Goal: Task Accomplishment & Management: Manage account settings

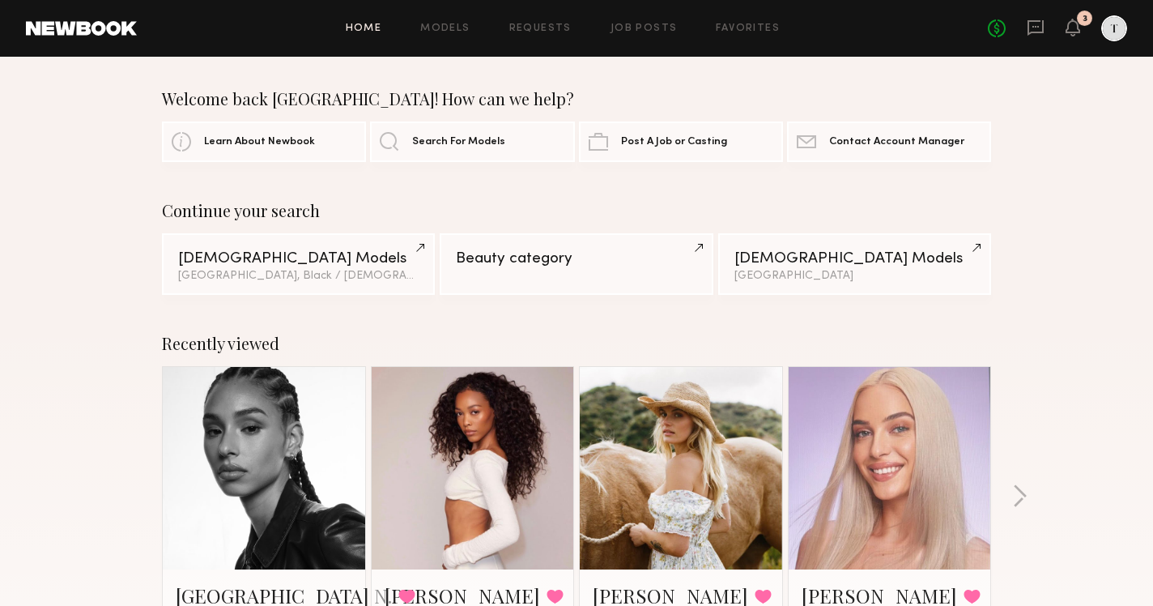
click at [514, 34] on div "Home Models Requests Job Posts Favorites Sign Out No fees up to $5,000 3" at bounding box center [632, 28] width 990 height 26
click at [543, 26] on link "Requests" at bounding box center [540, 28] width 62 height 11
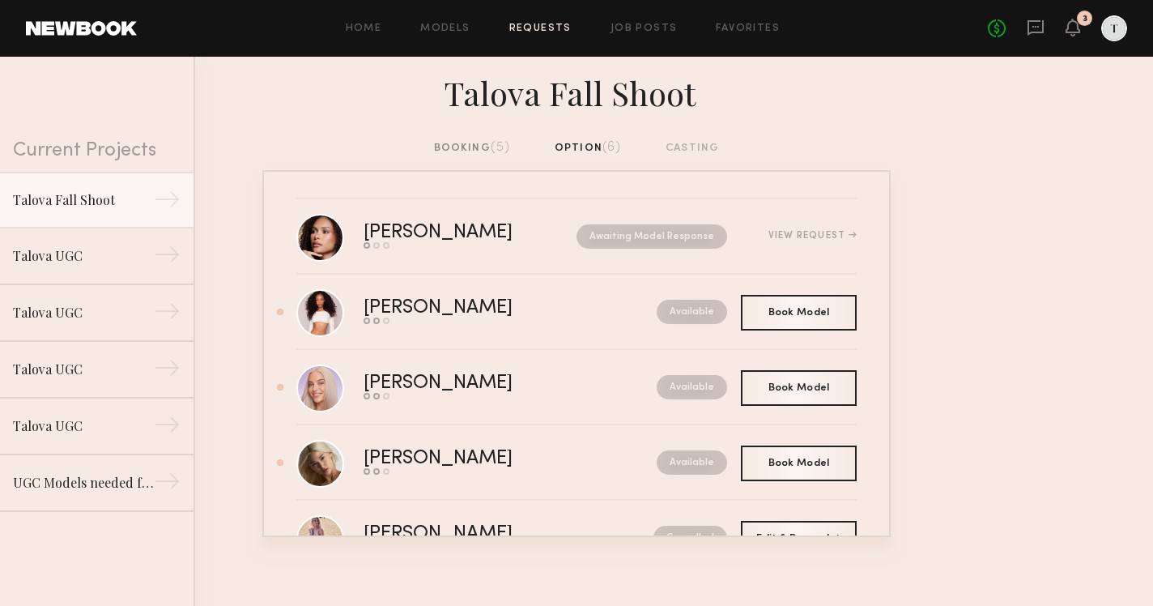
click at [471, 144] on div "booking (5)" at bounding box center [472, 148] width 77 height 18
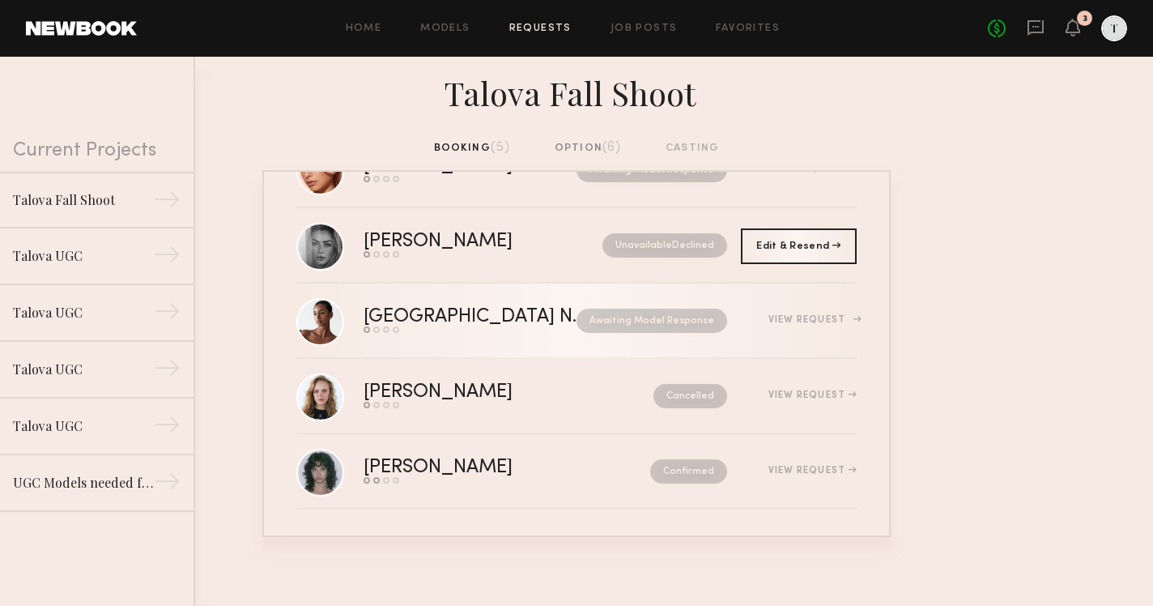
scroll to position [66, 0]
click at [381, 319] on div "[GEOGRAPHIC_DATA] N." at bounding box center [470, 317] width 213 height 19
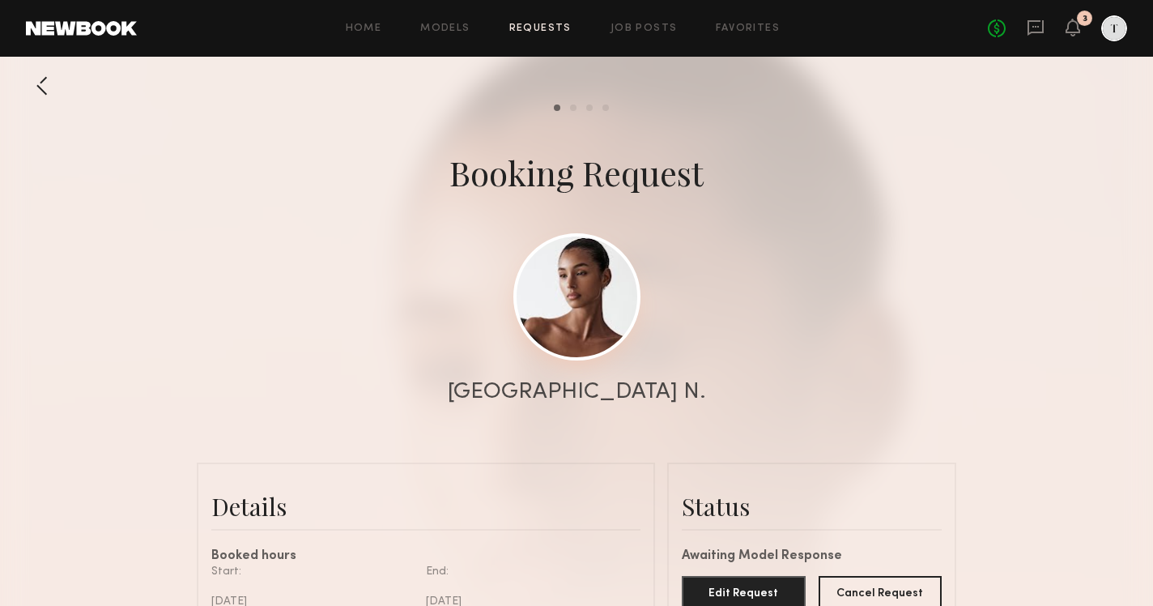
click at [522, 308] on link at bounding box center [576, 296] width 127 height 127
